Goal: Task Accomplishment & Management: Manage account settings

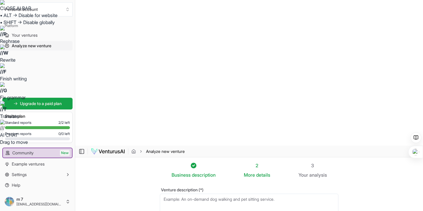
click at [281, 111] on html "CLOSE AI BAR • ALT → Disable for website • SHIFT → Disable globally // P Rephra…" at bounding box center [211, 105] width 423 height 211
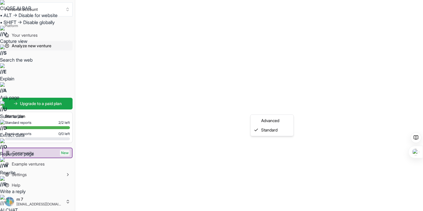
click at [281, 111] on html "CLOSE AI BAR • ALT → Disable for website • SHIFT → Disable globally // V Captur…" at bounding box center [211, 105] width 423 height 211
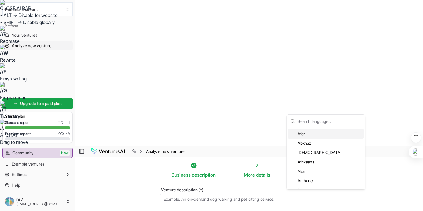
click at [248, 194] on textarea "Venture description (*)" at bounding box center [249, 211] width 179 height 35
click at [320, 157] on div "Arabic" at bounding box center [326, 156] width 76 height 9
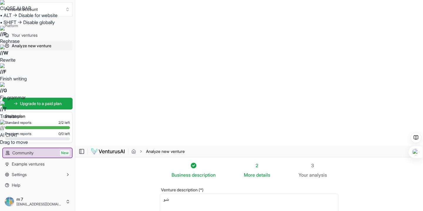
type textarea "ش"
type textarea "[PERSON_NAME]"
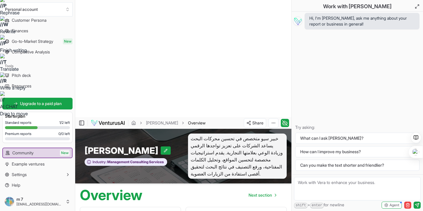
scroll to position [104, 0]
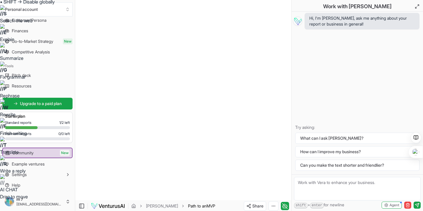
scroll to position [44, 0]
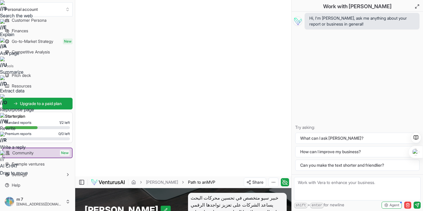
click at [149, 63] on div at bounding box center [149, 63] width 0 height 0
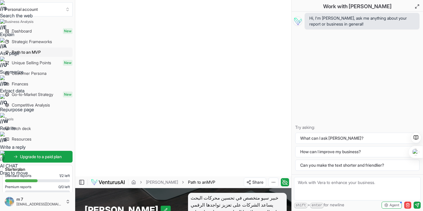
scroll to position [0, 0]
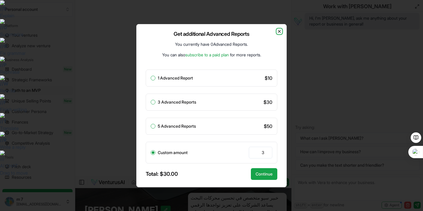
click at [280, 30] on icon "button" at bounding box center [279, 31] width 5 height 5
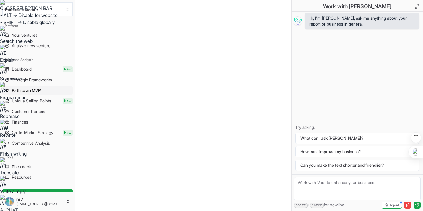
scroll to position [44, 0]
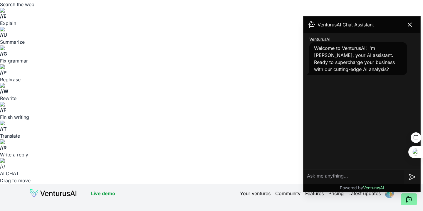
scroll to position [48, 0]
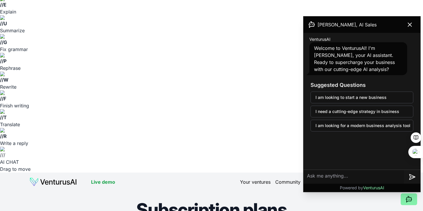
click at [411, 22] on icon at bounding box center [409, 24] width 7 height 7
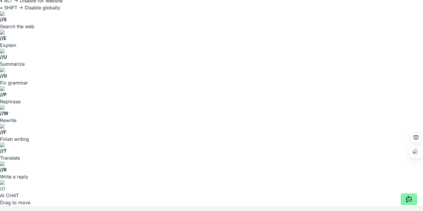
scroll to position [11, 0]
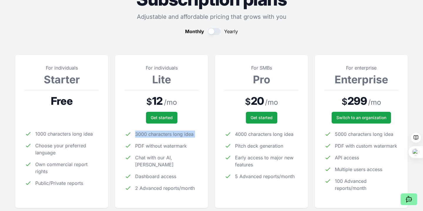
scroll to position [274, 0]
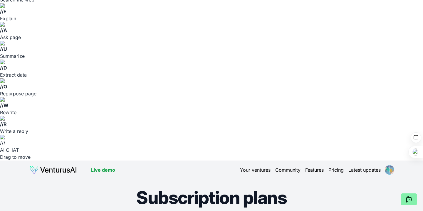
scroll to position [0, 0]
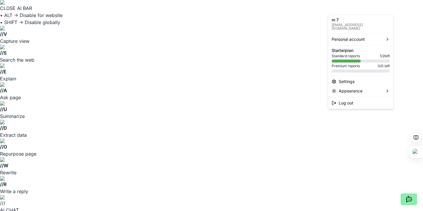
click at [391, 9] on html "CLOSE AI BAR • ALT → Disable for website • SHIFT → Disable globally // V Captur…" at bounding box center [211, 105] width 423 height 211
click at [310, 9] on html "CLOSE AI BAR • ALT → Disable for website • SHIFT → Disable globally // V Captur…" at bounding box center [211, 105] width 423 height 211
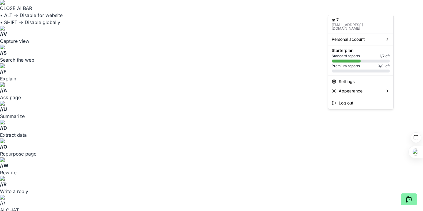
click at [390, 11] on html "CLOSE AI BAR • ALT → Disable for website • SHIFT → Disable globally // V Captur…" at bounding box center [211, 105] width 423 height 211
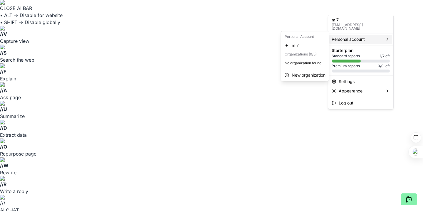
click at [361, 37] on span "Personal account" at bounding box center [348, 39] width 33 height 6
click at [341, 77] on div "Settings" at bounding box center [360, 81] width 63 height 9
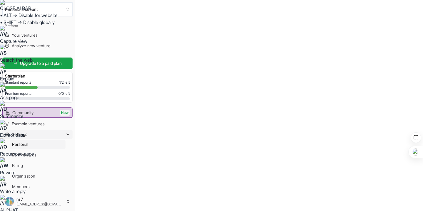
scroll to position [13, 0]
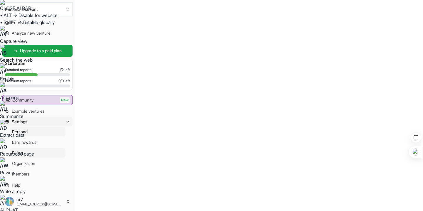
click at [28, 155] on link "Billing" at bounding box center [38, 152] width 56 height 9
click at [33, 142] on span "Earn rewards" at bounding box center [24, 142] width 24 height 6
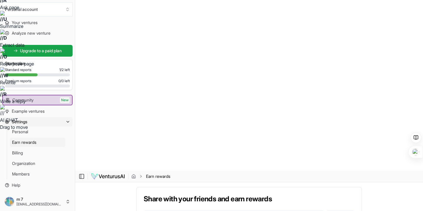
scroll to position [51, 0]
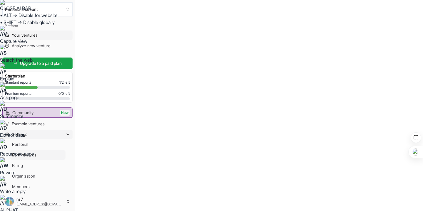
click at [34, 32] on link "Your ventures" at bounding box center [37, 35] width 70 height 9
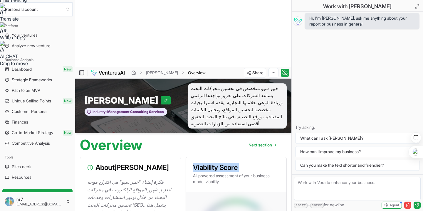
scroll to position [221, 0]
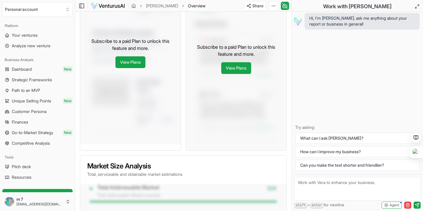
scroll to position [576, 0]
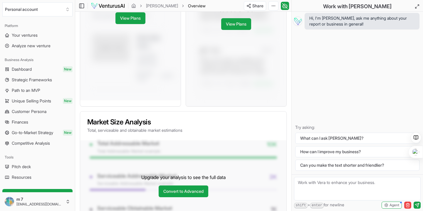
click at [47, 135] on span "Go-to-Market Strategy" at bounding box center [32, 133] width 41 height 6
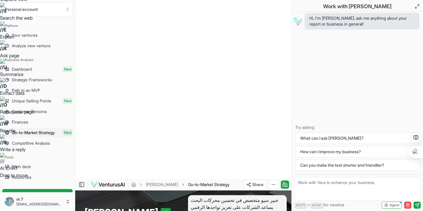
click at [117, 117] on div at bounding box center [117, 117] width 0 height 0
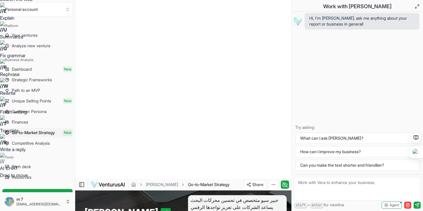
click at [115, 117] on div at bounding box center [115, 117] width 0 height 0
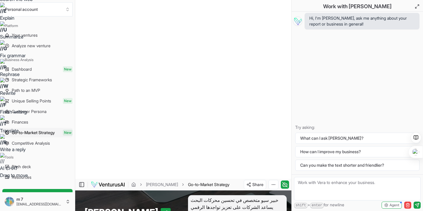
click at [171, 77] on div at bounding box center [171, 77] width 0 height 0
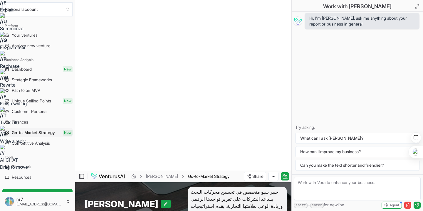
scroll to position [52, 0]
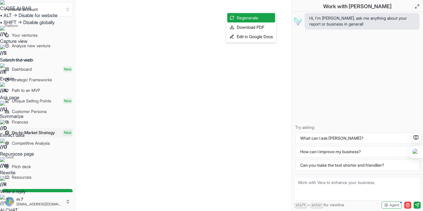
click at [271, 6] on html "CLOSE AI BAR • ALT → Disable for website • SHIFT → Disable globally // V Captur…" at bounding box center [211, 105] width 423 height 211
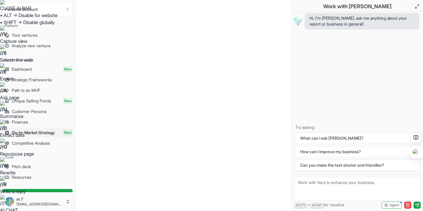
click at [271, 6] on html "CLOSE AI BAR • ALT → Disable for website • SHIFT → Disable globally // V Captur…" at bounding box center [211, 105] width 423 height 211
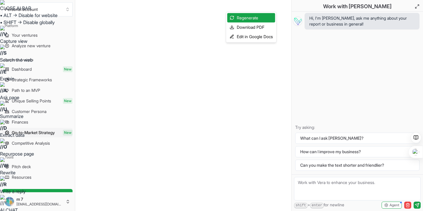
click at [147, 133] on html "CLOSE AI BAR • ALT → Disable for website • SHIFT → Disable globally // V Captur…" at bounding box center [211, 105] width 423 height 211
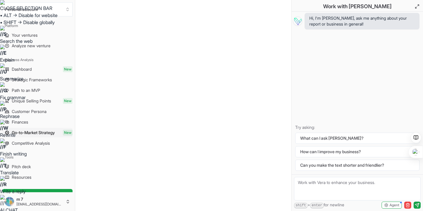
click at [143, 119] on div at bounding box center [143, 119] width 0 height 0
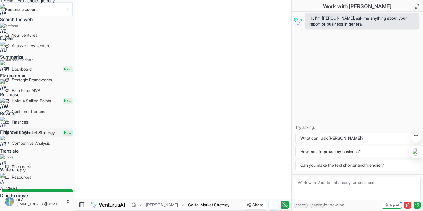
scroll to position [40, 0]
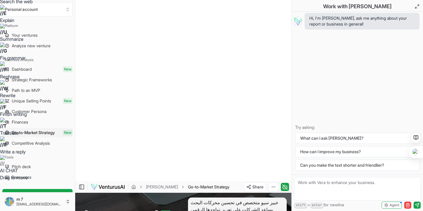
drag, startPoint x: 139, startPoint y: 164, endPoint x: 87, endPoint y: 119, distance: 69.3
click at [87, 108] on div at bounding box center [87, 108] width 0 height 0
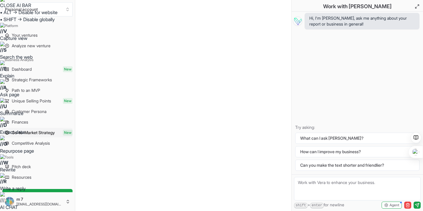
scroll to position [0, 0]
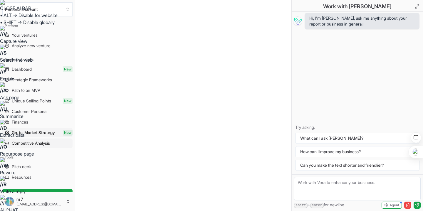
click at [50, 145] on span "Competitive Analysis" at bounding box center [31, 143] width 38 height 6
click at [20, 33] on span "Your ventures" at bounding box center [25, 35] width 26 height 6
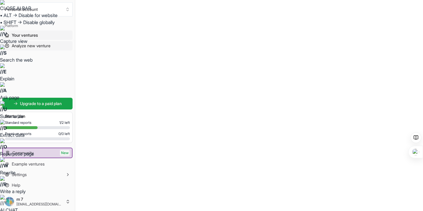
click at [26, 46] on span "Analyze new venture" at bounding box center [31, 46] width 39 height 6
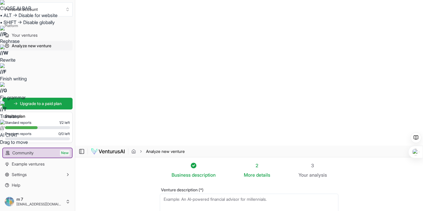
click at [221, 194] on textarea "Venture description (*)" at bounding box center [249, 211] width 179 height 35
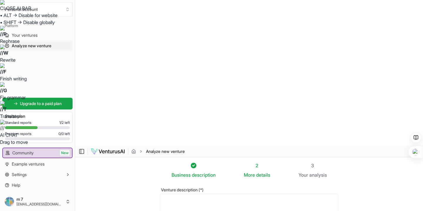
paste textarea "[URL][DOMAIN_NAME]"
paste textarea "affiliate marketing"
type textarea "[URL][DOMAIN_NAME] for ai tools affiliate marketing"
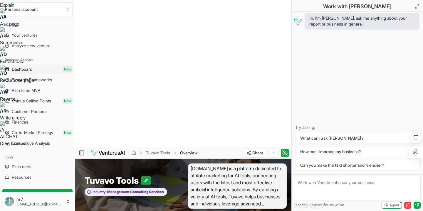
scroll to position [74, 0]
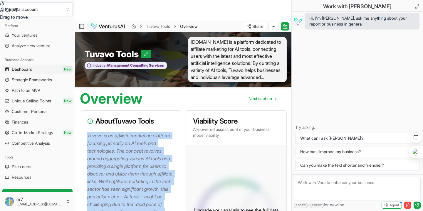
scroll to position [201, 0]
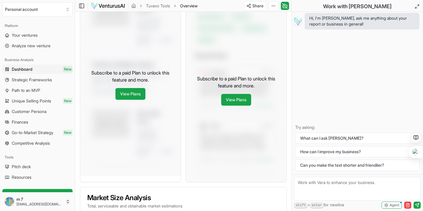
scroll to position [555, 0]
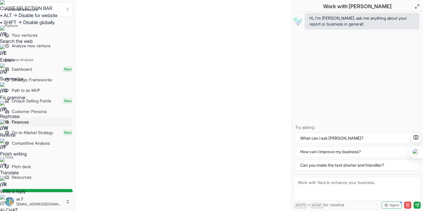
click at [273, 9] on html "CLOSE SELECTION BAR • ALT → Disable for website • SHIFT → Disable globally // S…" at bounding box center [211, 105] width 423 height 211
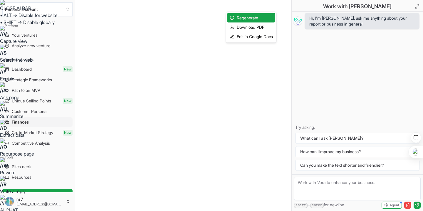
click at [273, 9] on html "CLOSE AI BAR • ALT → Disable for website • SHIFT → Disable globally // V Captur…" at bounding box center [211, 105] width 423 height 211
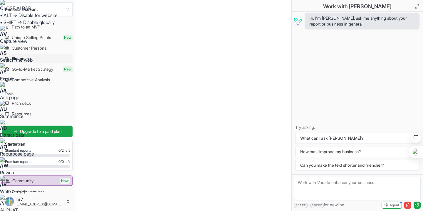
scroll to position [91, 0]
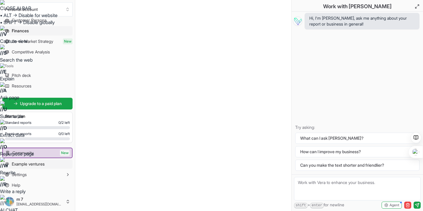
click at [49, 166] on link "Example ventures" at bounding box center [37, 163] width 70 height 9
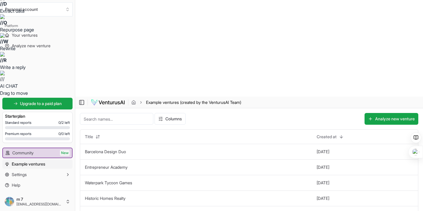
scroll to position [125, 0]
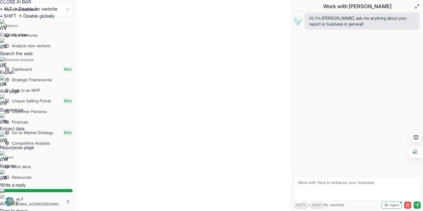
scroll to position [9, 0]
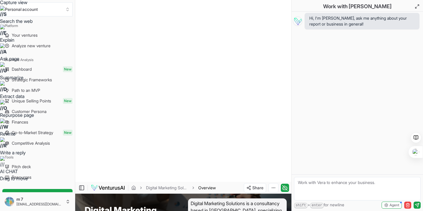
scroll to position [64, 0]
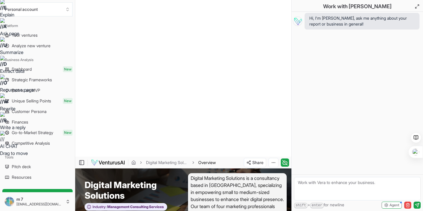
click at [212, 34] on div at bounding box center [212, 34] width 0 height 0
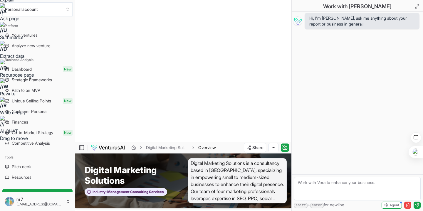
scroll to position [81, 0]
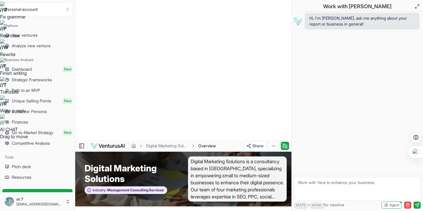
click at [222, 127] on div at bounding box center [222, 127] width 0 height 0
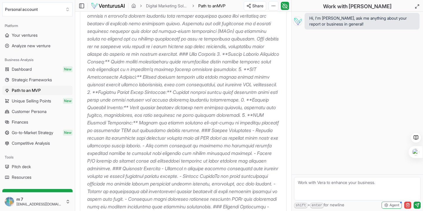
scroll to position [343, 0]
click at [158, 74] on p at bounding box center [183, 164] width 192 height 351
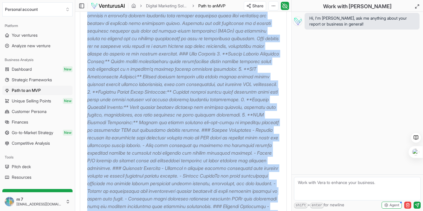
click at [158, 74] on p at bounding box center [183, 164] width 192 height 351
copy p "When contemplating the creation of a Minimum Viable Product (MVP) for a digital…"
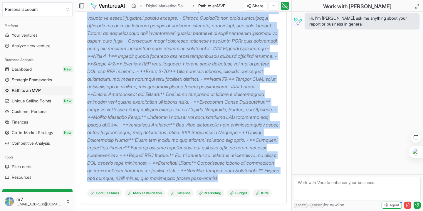
scroll to position [563, 0]
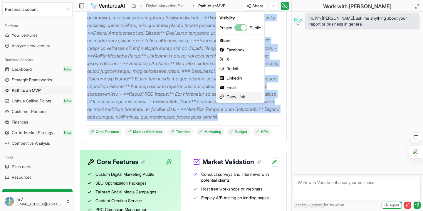
click at [233, 98] on div "Copy Link" at bounding box center [240, 96] width 46 height 9
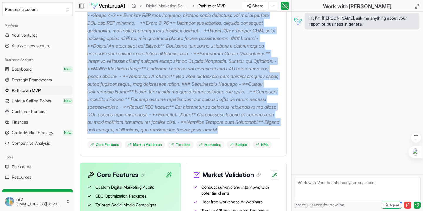
scroll to position [578, 0]
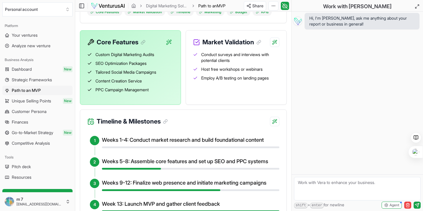
scroll to position [689, 0]
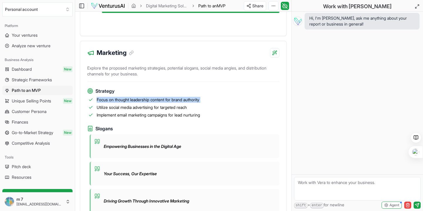
scroll to position [954, 0]
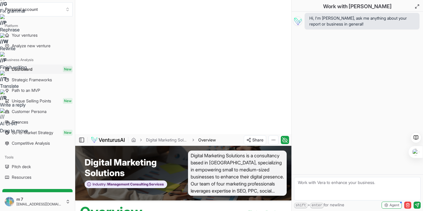
scroll to position [176, 0]
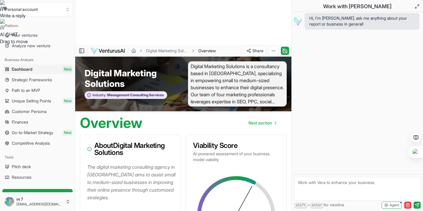
click at [150, 92] on div at bounding box center [150, 92] width 0 height 0
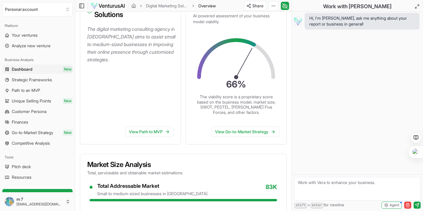
scroll to position [329, 0]
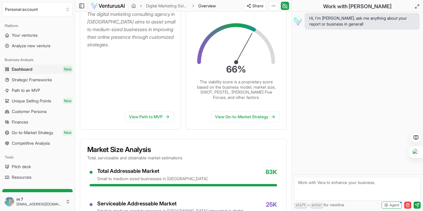
click at [242, 173] on div at bounding box center [242, 173] width 0 height 0
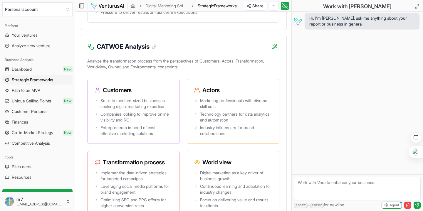
scroll to position [1312, 0]
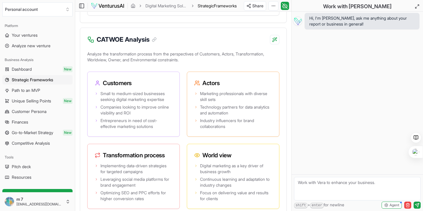
click at [151, 127] on div at bounding box center [151, 127] width 0 height 0
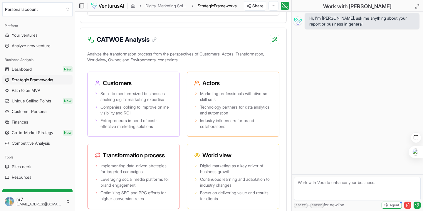
click at [151, 113] on div at bounding box center [151, 113] width 0 height 0
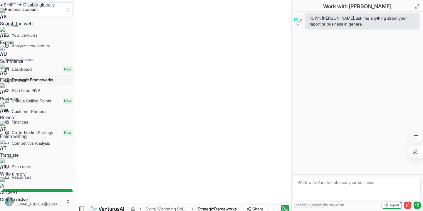
scroll to position [0, 0]
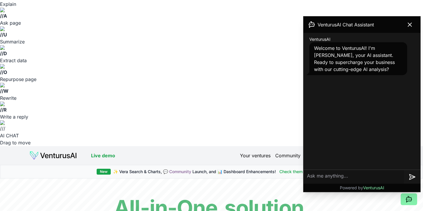
scroll to position [75, 0]
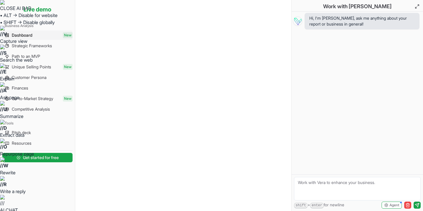
click at [191, 73] on div at bounding box center [191, 73] width 0 height 0
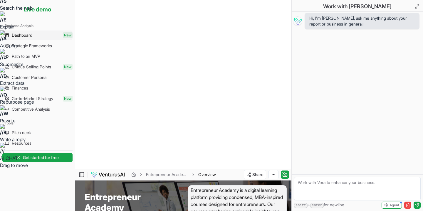
scroll to position [67, 0]
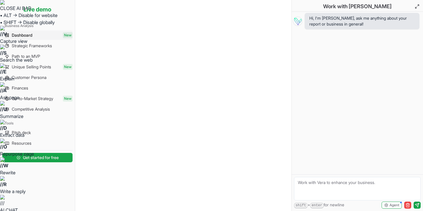
scroll to position [4, 0]
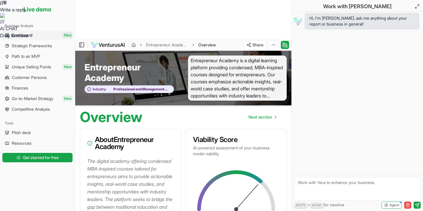
scroll to position [182, 0]
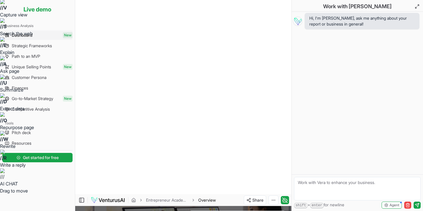
scroll to position [0, 0]
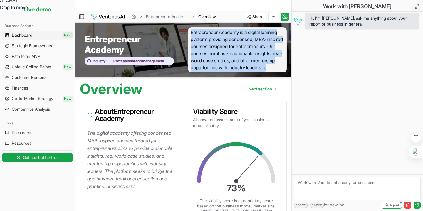
scroll to position [223, 0]
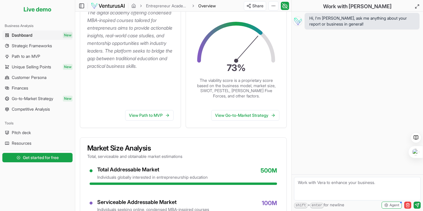
scroll to position [350, 0]
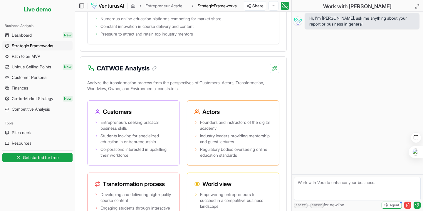
scroll to position [1394, 0]
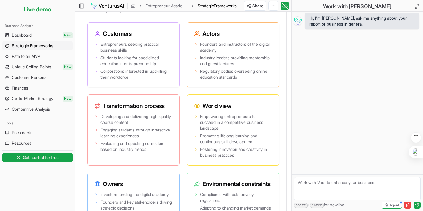
click at [118, 173] on div at bounding box center [118, 173] width 0 height 0
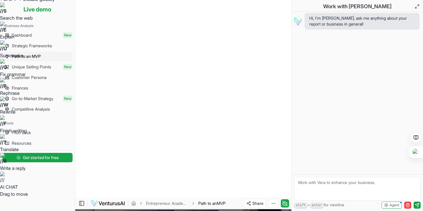
scroll to position [28, 0]
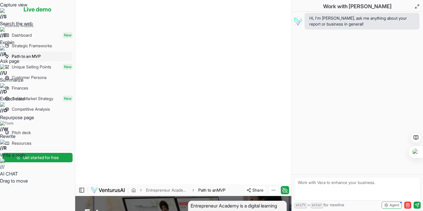
scroll to position [36, 0]
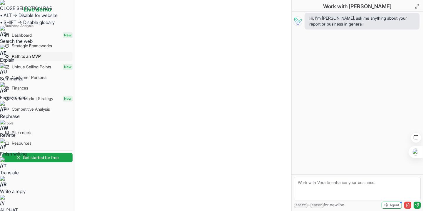
click at [51, 78] on link "Customer Persona" at bounding box center [37, 77] width 70 height 9
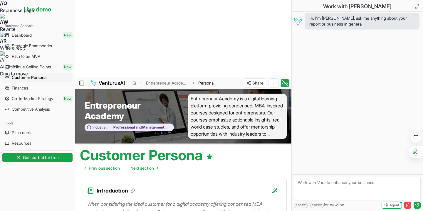
scroll to position [144, 0]
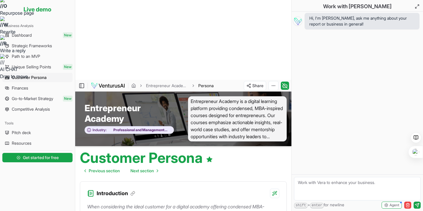
scroll to position [0, 0]
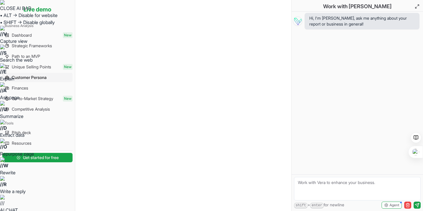
click at [42, 34] on link "Dashboard New" at bounding box center [37, 35] width 70 height 9
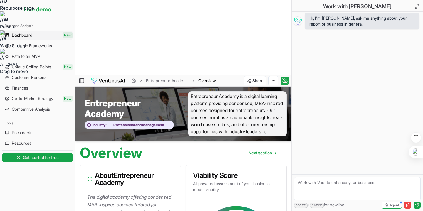
scroll to position [169, 0]
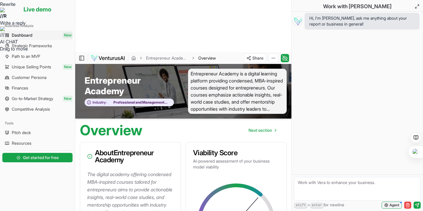
click at [396, 204] on span "Agent" at bounding box center [394, 205] width 10 height 5
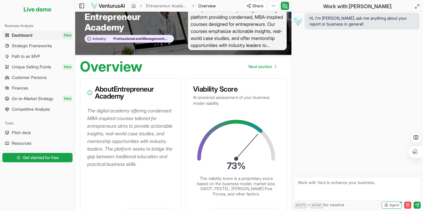
scroll to position [350, 0]
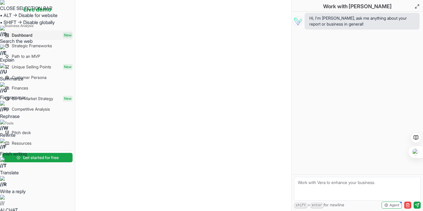
click at [38, 9] on li "Live demo" at bounding box center [37, 9] width 70 height 14
click at [28, 10] on li "Live demo" at bounding box center [37, 9] width 70 height 14
click at [29, 34] on span "Dashboard" at bounding box center [22, 35] width 21 height 6
drag, startPoint x: 226, startPoint y: 117, endPoint x: 192, endPoint y: 102, distance: 36.3
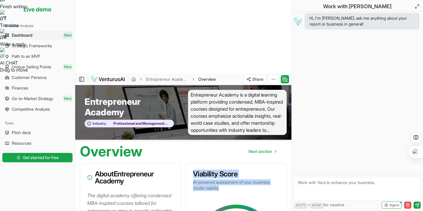
scroll to position [162, 0]
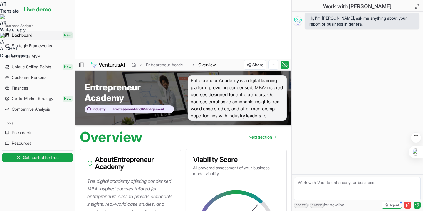
copy h3 "Market Size Analysis"
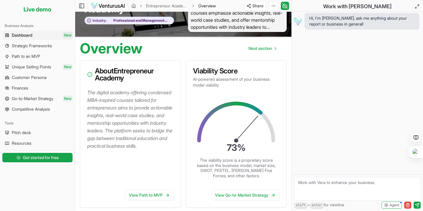
scroll to position [308, 0]
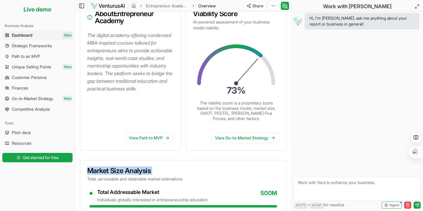
copy h3 "Industry Insight"
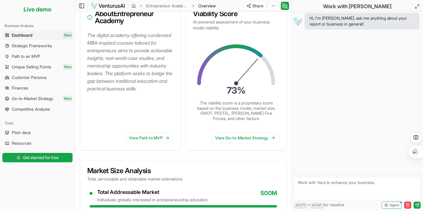
copy div "Winning Unique Selling Point"
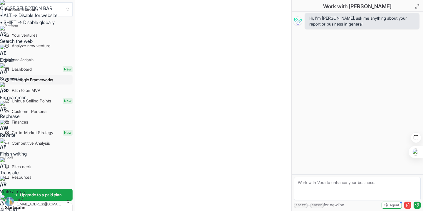
copy div "Strategic Frameworks"
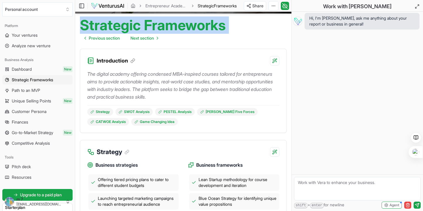
scroll to position [282, 0]
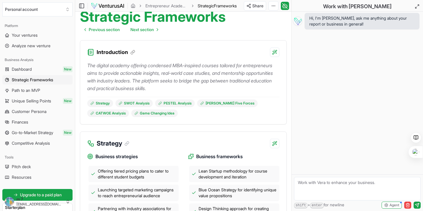
copy div "SWOT Analysis"
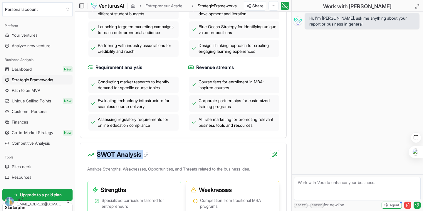
scroll to position [468, 0]
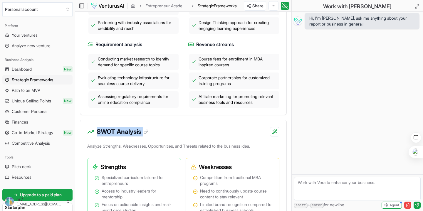
copy div "PESTEL Analysis"
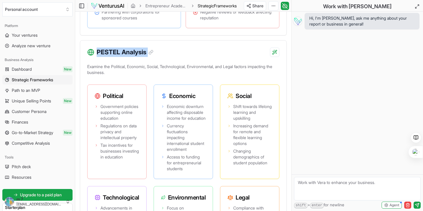
scroll to position [733, 0]
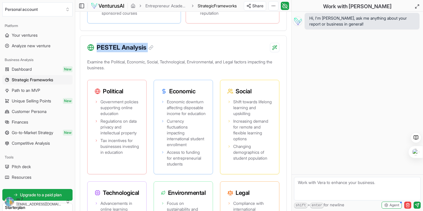
copy div "[PERSON_NAME] Five Forces Analysis"
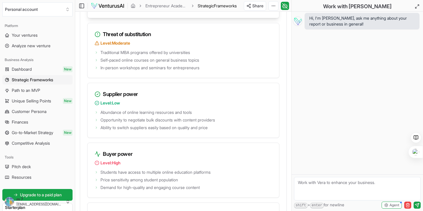
scroll to position [1122, 0]
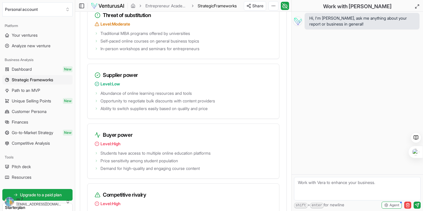
copy div "CATWOE Analysis"
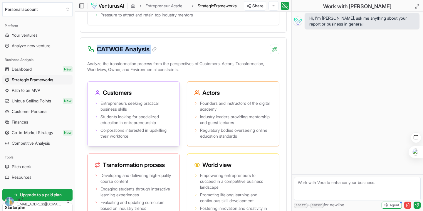
scroll to position [1394, 0]
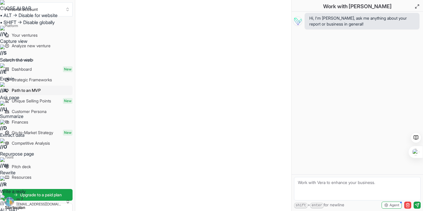
copy div "Path to an MVP"
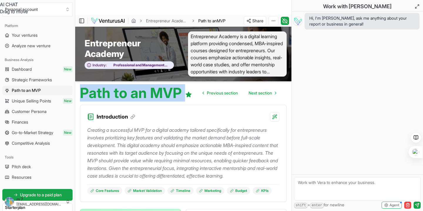
scroll to position [223, 0]
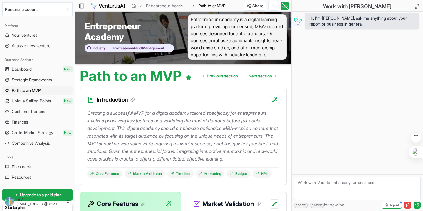
copy div "Timeline & Milestones"
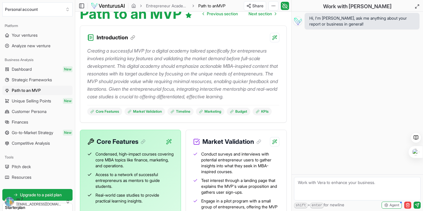
scroll to position [280, 0]
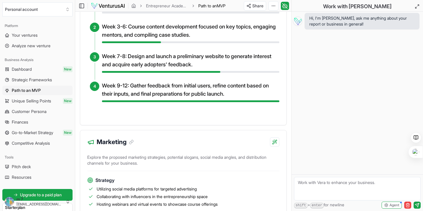
scroll to position [574, 0]
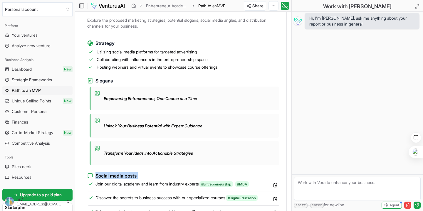
scroll to position [749, 0]
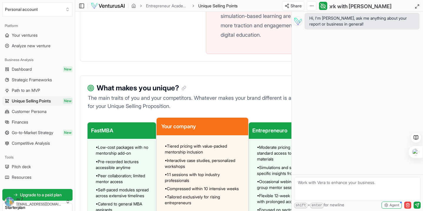
scroll to position [659, 0]
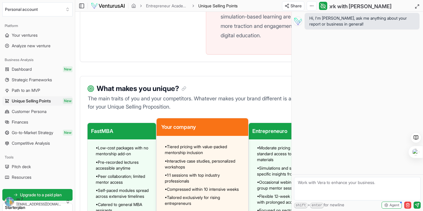
drag, startPoint x: 149, startPoint y: 60, endPoint x: 88, endPoint y: 59, distance: 61.4
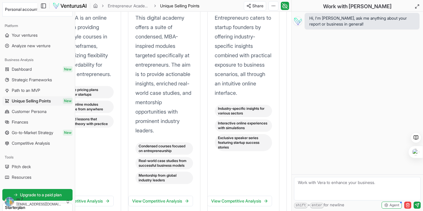
scroll to position [1222, 38]
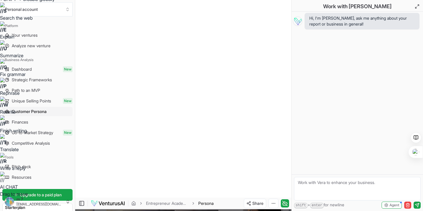
scroll to position [26, 0]
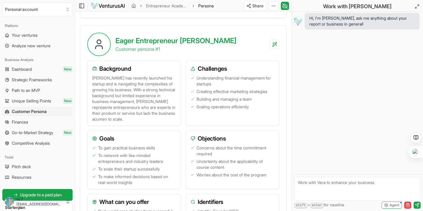
scroll to position [450, 0]
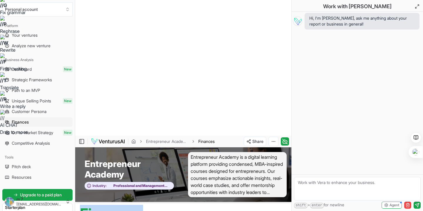
scroll to position [140, 0]
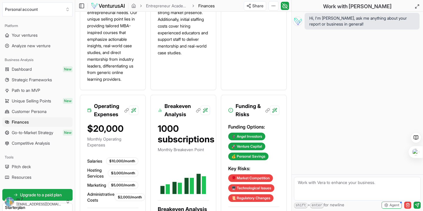
scroll to position [935, 0]
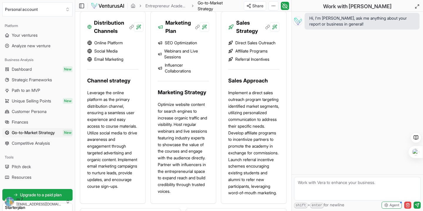
scroll to position [903, 0]
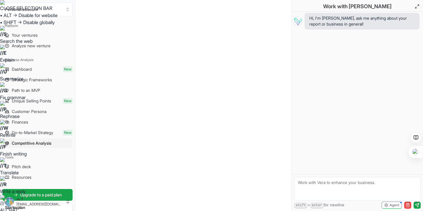
click at [277, 9] on html "CLOSE SELECTION BAR • ALT → Disable for website • SHIFT → Disable globally // S…" at bounding box center [211, 105] width 423 height 211
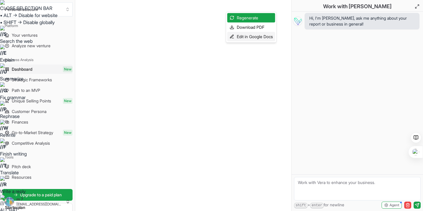
click at [250, 36] on div "Edit in Google Docs" at bounding box center [251, 36] width 48 height 9
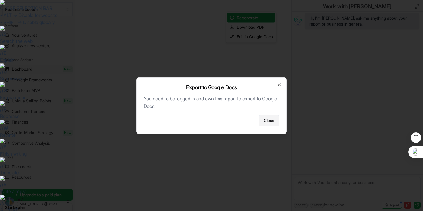
click at [271, 121] on span "Close" at bounding box center [269, 121] width 11 height 6
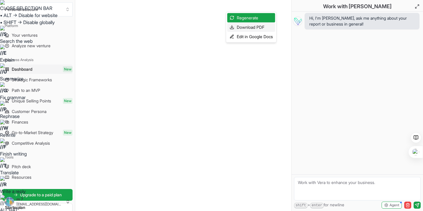
click at [250, 28] on div "Download PDF" at bounding box center [251, 27] width 48 height 9
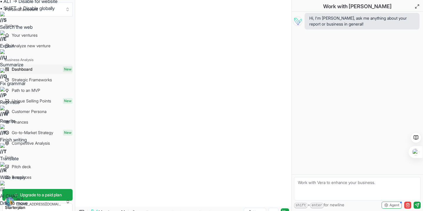
scroll to position [15, 0]
click at [261, 7] on html "CLOSE SELECTION BAR • ALT → Disable for website • SHIFT → Disable globally // S…" at bounding box center [211, 90] width 423 height 211
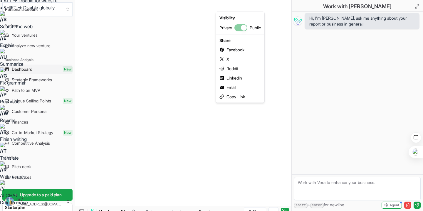
click at [271, 8] on html "CLOSE SELECTION BAR • ALT → Disable for website • SHIFT → Disable globally // S…" at bounding box center [211, 90] width 423 height 211
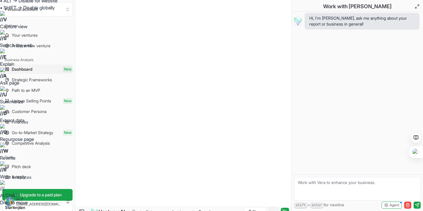
click at [271, 6] on html "CLOSE AI BAR • ALT → Disable for website • SHIFT → Disable globally // V Captur…" at bounding box center [211, 90] width 423 height 211
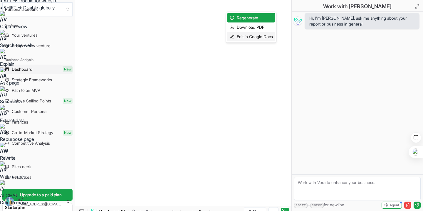
click at [256, 38] on div "Edit in Google Docs" at bounding box center [251, 36] width 48 height 9
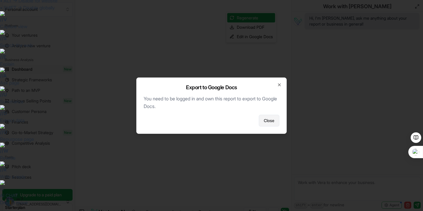
click at [274, 124] on button "Close" at bounding box center [269, 121] width 21 height 12
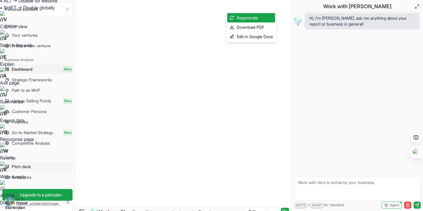
click at [63, 163] on html "CLOSE AI BAR • ALT → Disable for website • SHIFT → Disable globally // V Captur…" at bounding box center [211, 90] width 423 height 211
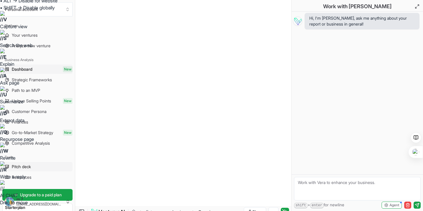
click at [26, 164] on span "Pitch deck" at bounding box center [21, 167] width 19 height 6
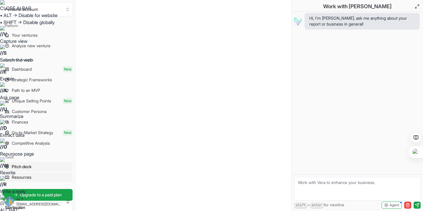
click at [36, 179] on link "Resources" at bounding box center [37, 177] width 70 height 9
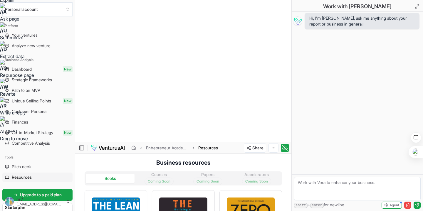
scroll to position [90, 0]
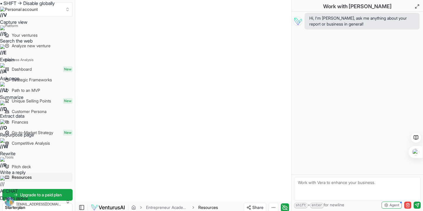
scroll to position [0, 0]
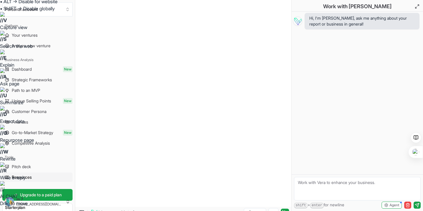
scroll to position [16, 0]
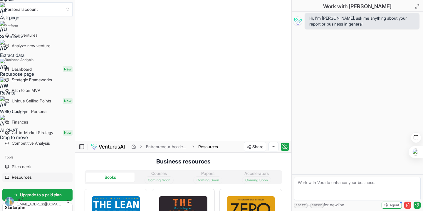
scroll to position [80, 0]
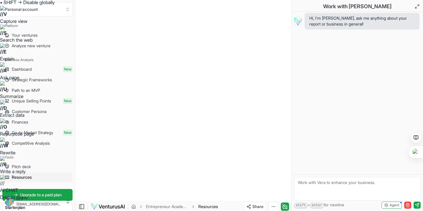
scroll to position [25, 0]
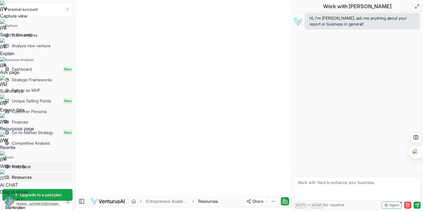
click at [26, 167] on span "Pitch deck" at bounding box center [21, 167] width 19 height 6
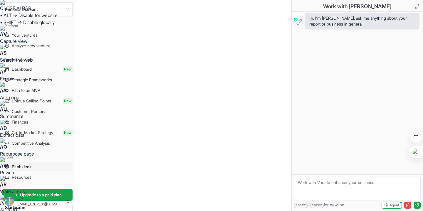
click at [130, 85] on div at bounding box center [130, 85] width 0 height 0
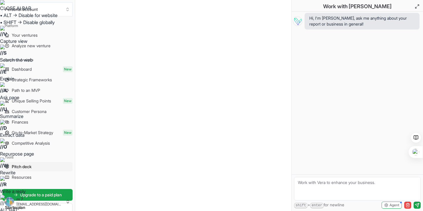
click at [107, 85] on div at bounding box center [107, 85] width 0 height 0
click at [8, 157] on div "Tools" at bounding box center [37, 157] width 70 height 9
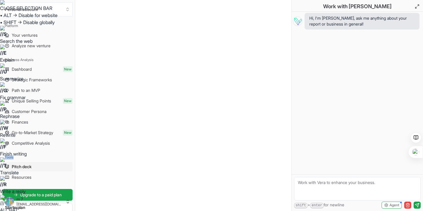
click at [31, 165] on span "Pitch deck" at bounding box center [22, 167] width 20 height 6
drag, startPoint x: 35, startPoint y: 167, endPoint x: 16, endPoint y: 167, distance: 19.4
click at [30, 174] on link "Resources" at bounding box center [37, 177] width 70 height 9
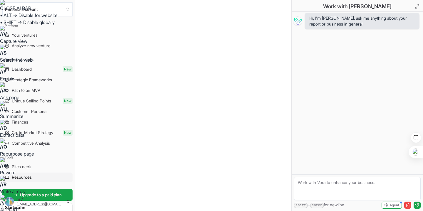
click at [337, 105] on div "Hi, I'm [PERSON_NAME], ask me anything about your report or business in general!" at bounding box center [357, 93] width 131 height 163
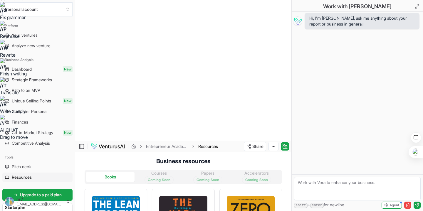
scroll to position [90, 0]
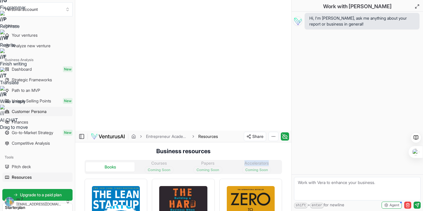
scroll to position [81, 0]
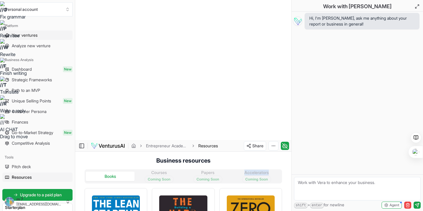
click at [36, 35] on span "Your ventures" at bounding box center [25, 35] width 26 height 6
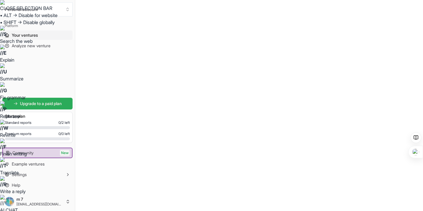
click at [24, 106] on span "Upgrade to a paid plan" at bounding box center [41, 104] width 42 height 6
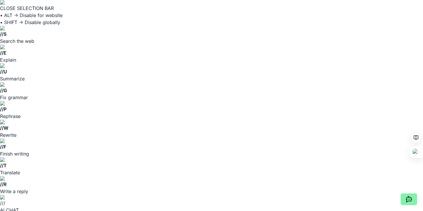
click at [388, 5] on html "CLOSE SELECTION BAR • ALT → Disable for website • SHIFT → Disable globally // S…" at bounding box center [211, 105] width 423 height 211
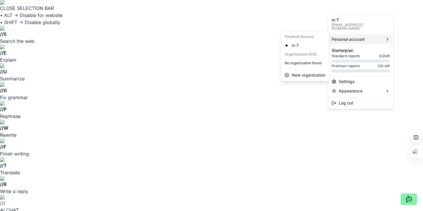
click at [351, 35] on div "Personal account" at bounding box center [360, 39] width 63 height 9
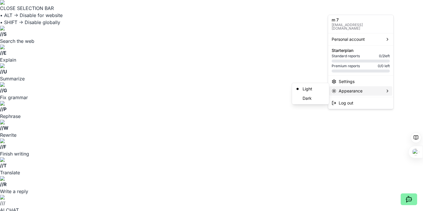
click at [361, 90] on span "Appearance" at bounding box center [351, 91] width 24 height 6
click at [343, 77] on div "Settings" at bounding box center [360, 81] width 63 height 9
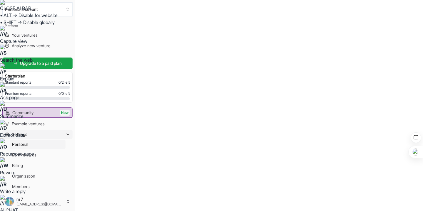
scroll to position [13, 0]
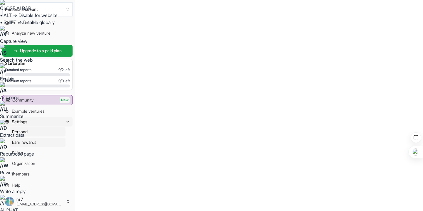
click at [46, 140] on link "Earn rewards" at bounding box center [38, 142] width 56 height 9
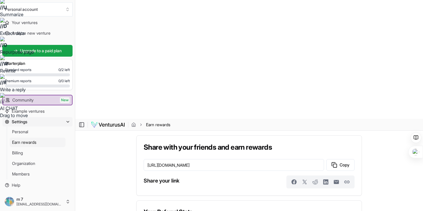
scroll to position [99, 0]
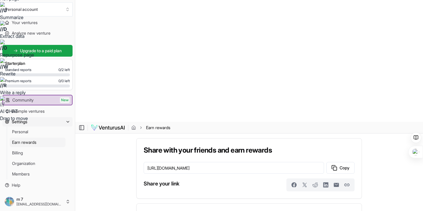
click at [187, 55] on div at bounding box center [187, 55] width 0 height 0
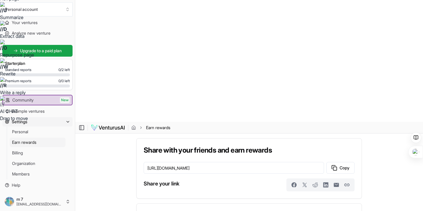
click at [234, 85] on div at bounding box center [234, 85] width 0 height 0
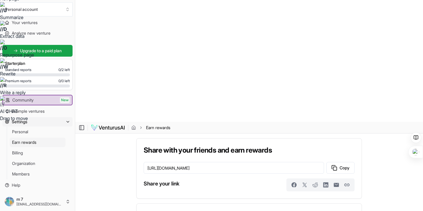
click at [174, 143] on div at bounding box center [174, 143] width 0 height 0
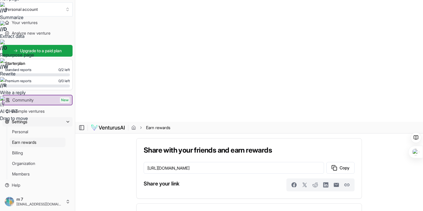
click at [195, 143] on div at bounding box center [195, 143] width 0 height 0
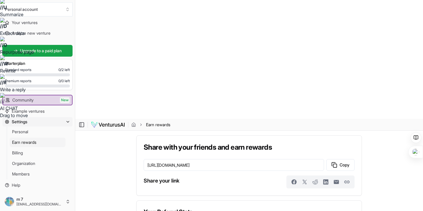
scroll to position [0, 0]
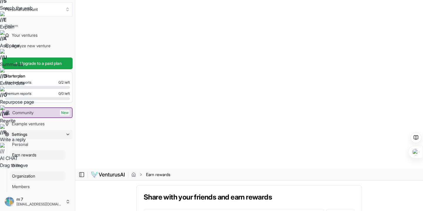
click at [52, 176] on link "Organization" at bounding box center [38, 176] width 56 height 9
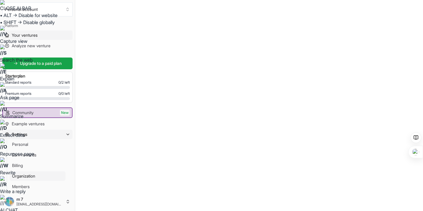
click at [36, 36] on span "Your ventures" at bounding box center [25, 35] width 26 height 6
click at [38, 43] on span "Analyze new venture" at bounding box center [31, 46] width 39 height 6
click at [212, 69] on div at bounding box center [212, 69] width 0 height 0
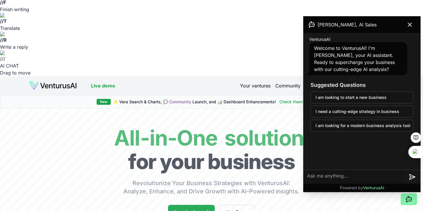
scroll to position [145, 0]
click at [410, 24] on icon at bounding box center [410, 25] width 4 height 4
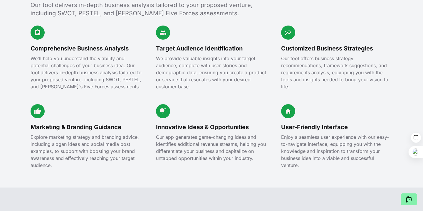
scroll to position [879, 0]
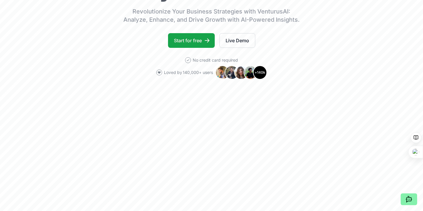
scroll to position [0, 0]
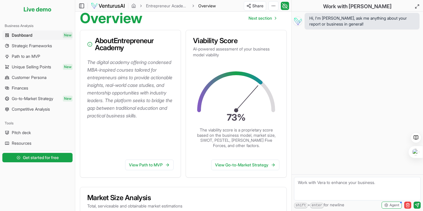
scroll to position [200, 0]
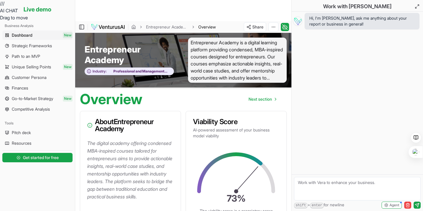
click at [179, 56] on div at bounding box center [179, 56] width 0 height 0
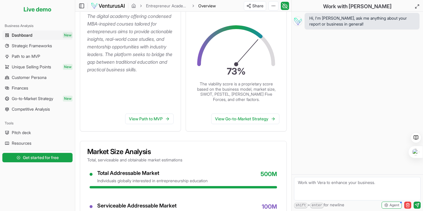
scroll to position [350, 0]
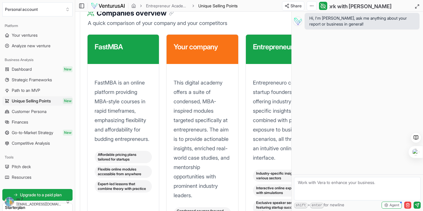
scroll to position [1222, 0]
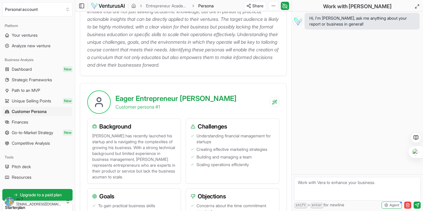
scroll to position [450, 0]
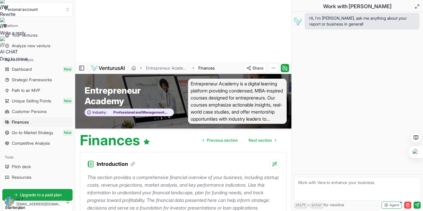
scroll to position [155, 0]
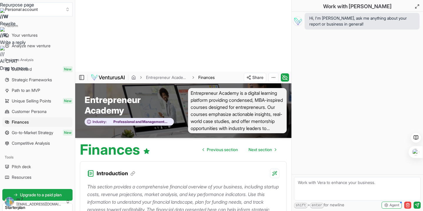
scroll to position [137, 0]
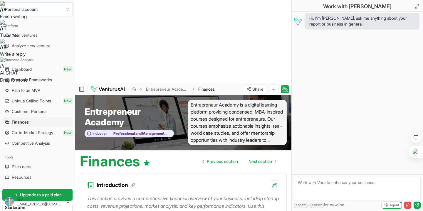
click at [419, 2] on button at bounding box center [417, 7] width 12 height 12
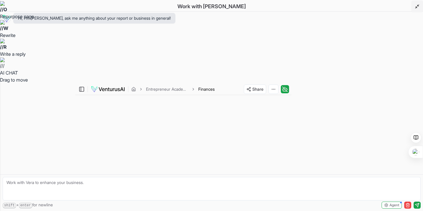
click at [416, 8] on icon at bounding box center [417, 6] width 5 height 5
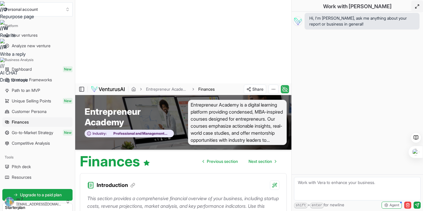
click at [286, 86] on icon at bounding box center [285, 89] width 6 height 7
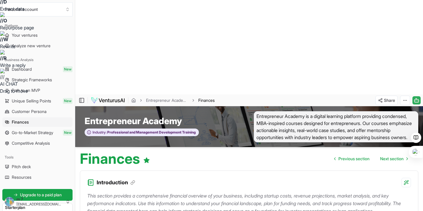
scroll to position [122, 0]
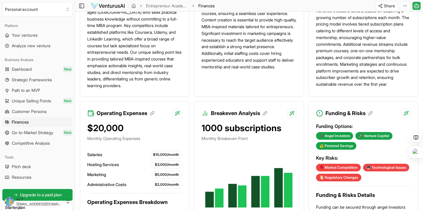
scroll to position [619, 0]
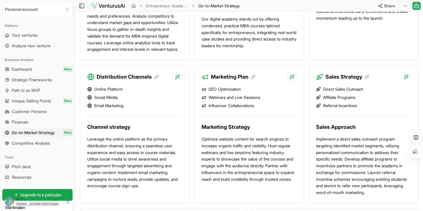
scroll to position [582, 0]
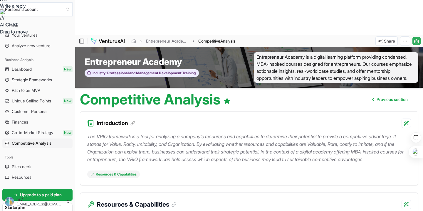
scroll to position [477, 0]
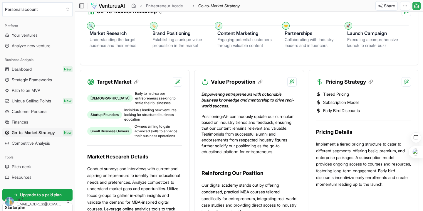
scroll to position [582, 0]
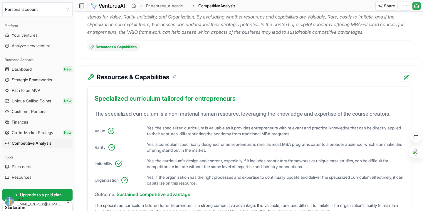
scroll to position [477, 0]
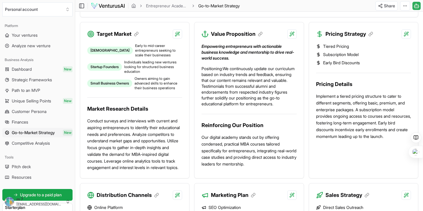
scroll to position [582, 0]
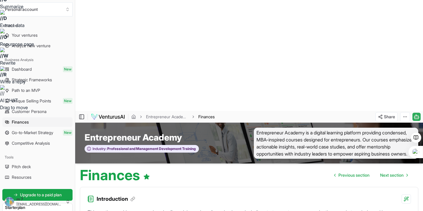
click at [351, 71] on div at bounding box center [351, 71] width 0 height 0
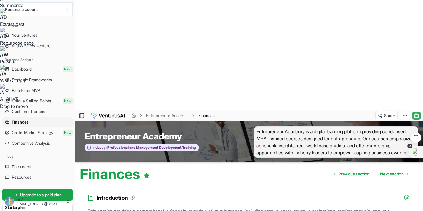
click at [410, 146] on icon at bounding box center [409, 146] width 2 height 2
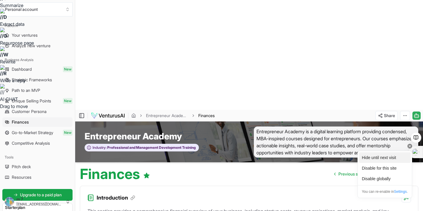
click at [384, 158] on div "Hide until next visit" at bounding box center [385, 157] width 52 height 11
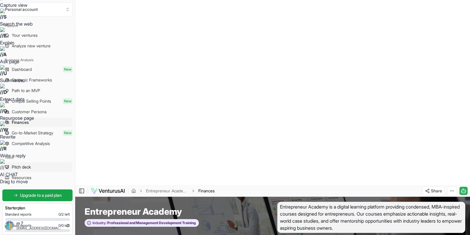
scroll to position [48, 0]
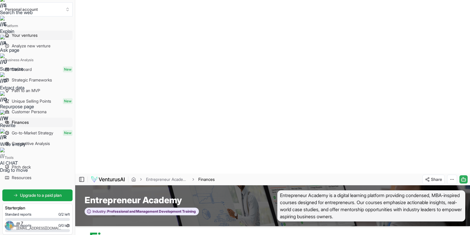
click at [22, 37] on span "Your ventures" at bounding box center [25, 35] width 26 height 6
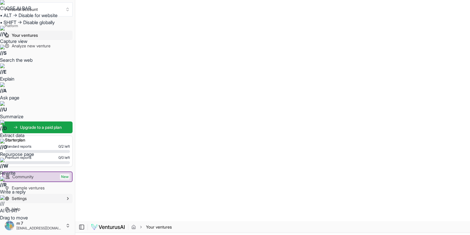
click at [31, 202] on button "Settings" at bounding box center [37, 198] width 70 height 9
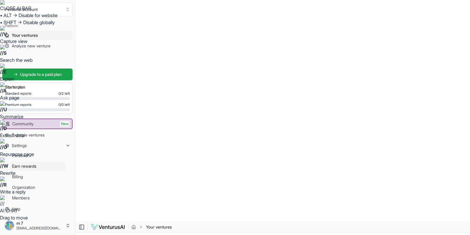
click at [33, 167] on span "Earn rewards" at bounding box center [24, 166] width 24 height 6
